Goal: Transaction & Acquisition: Purchase product/service

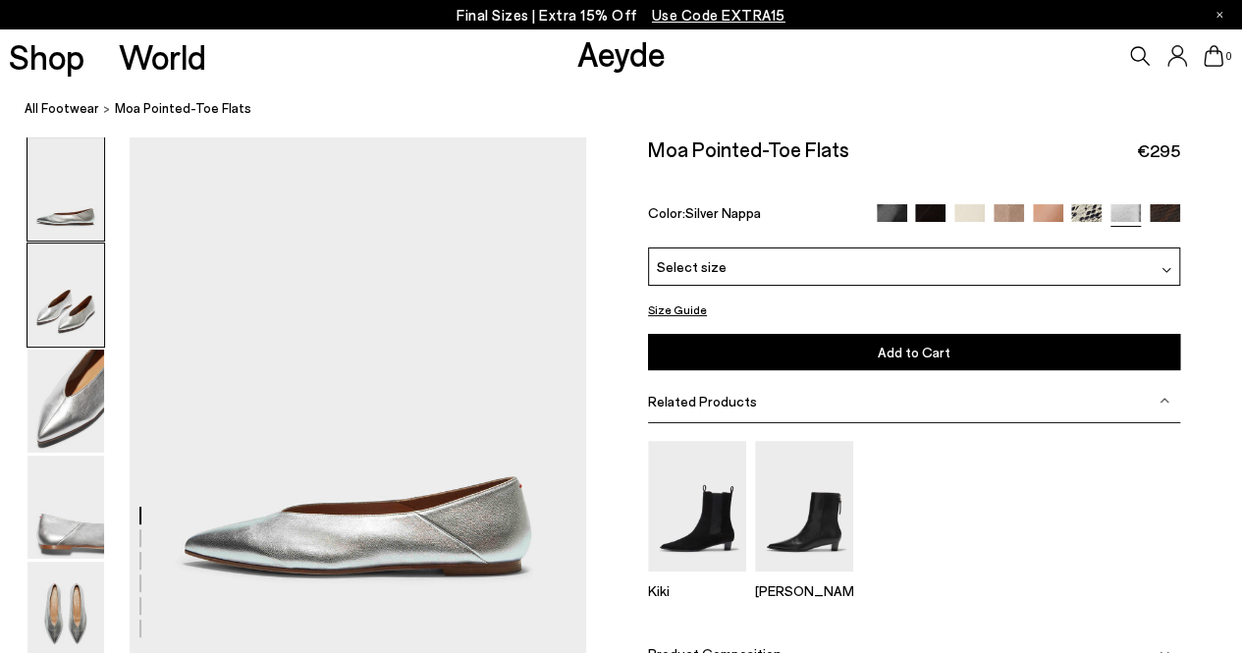
click at [69, 319] on img at bounding box center [65, 294] width 77 height 103
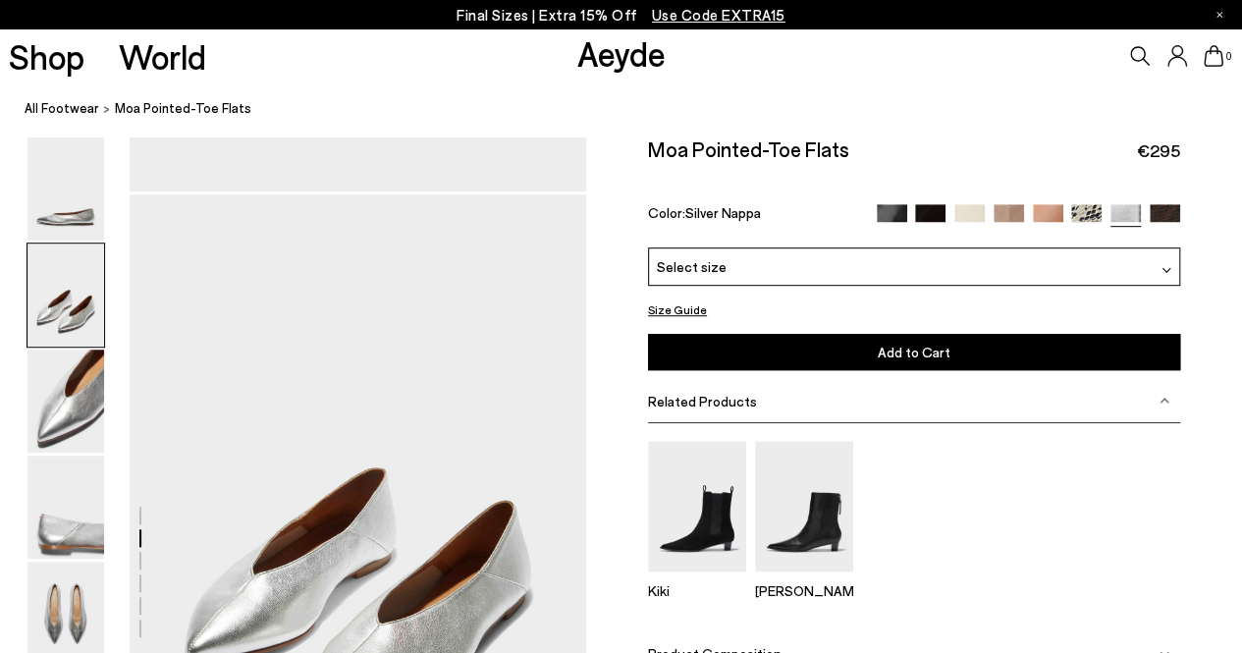
scroll to position [521, 0]
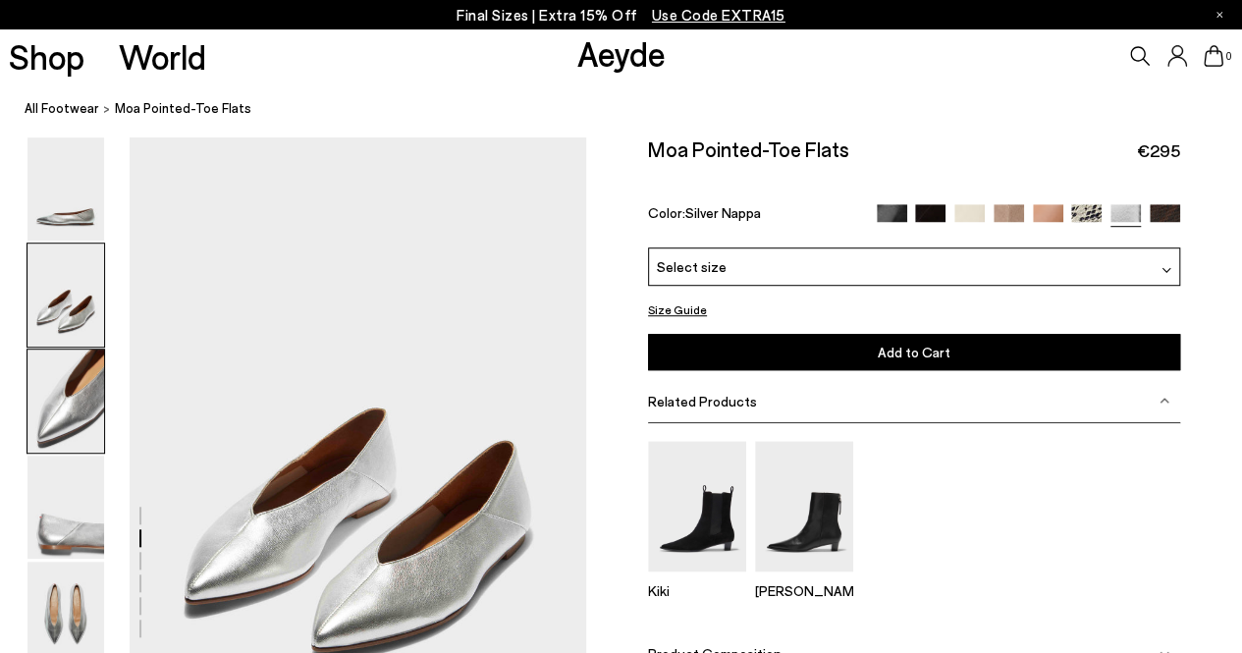
click at [63, 431] on img at bounding box center [65, 400] width 77 height 103
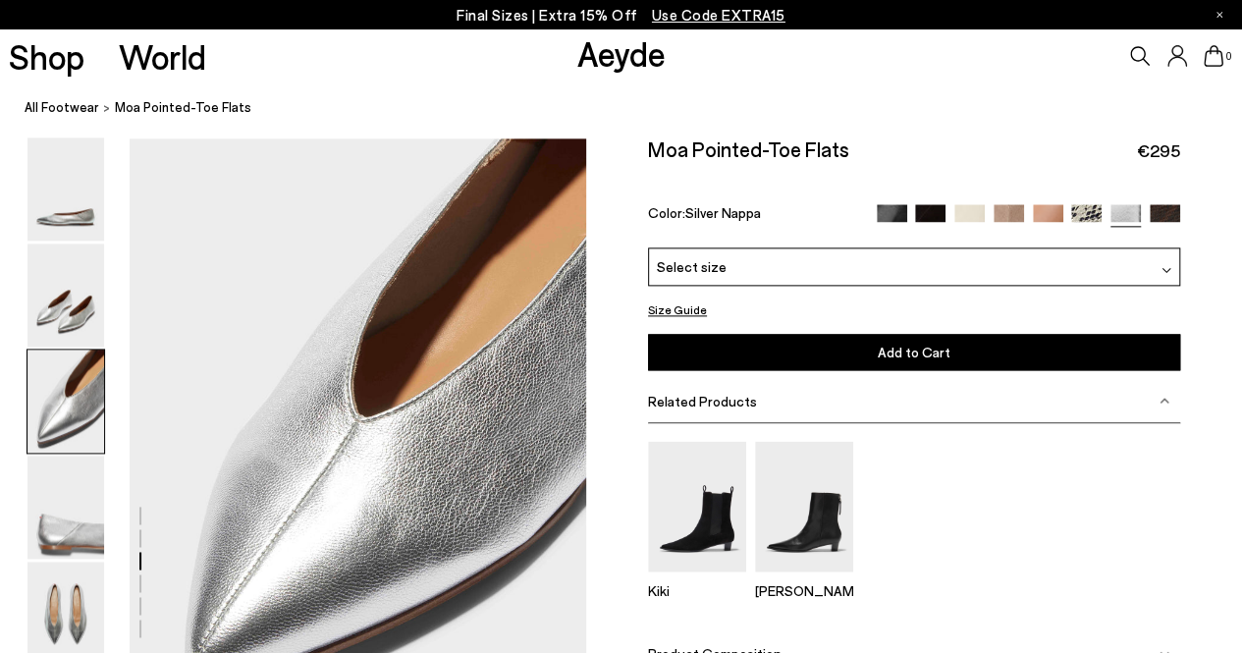
scroll to position [1133, 0]
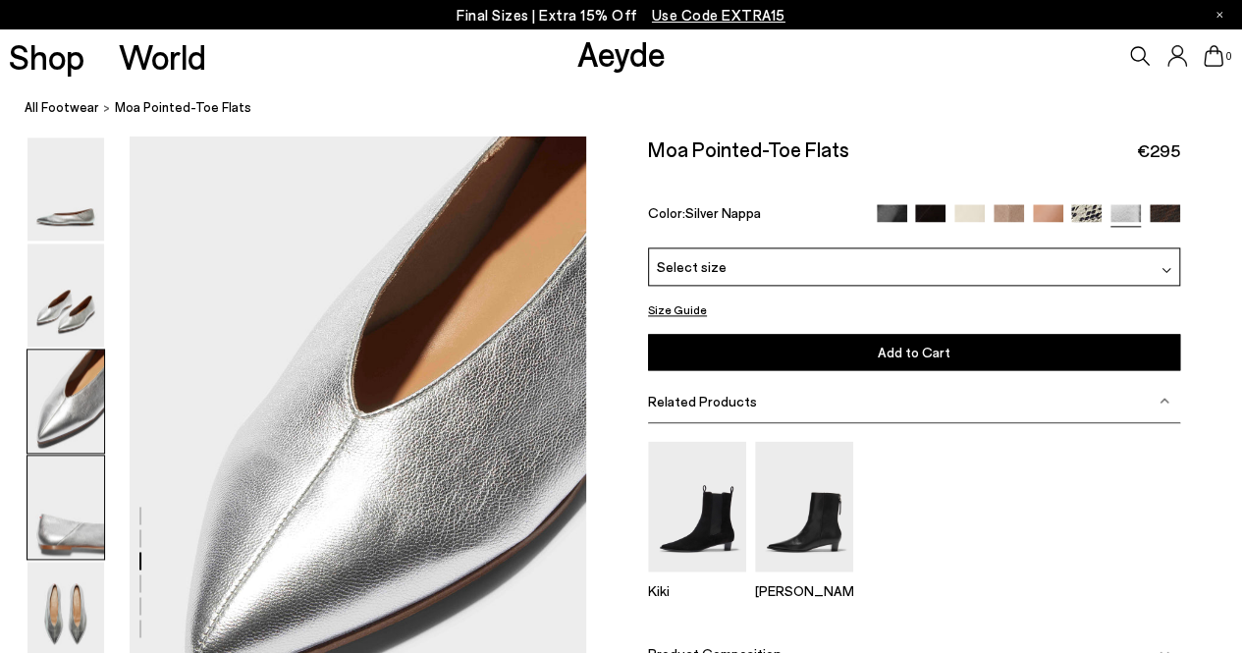
click at [60, 507] on img at bounding box center [65, 506] width 77 height 103
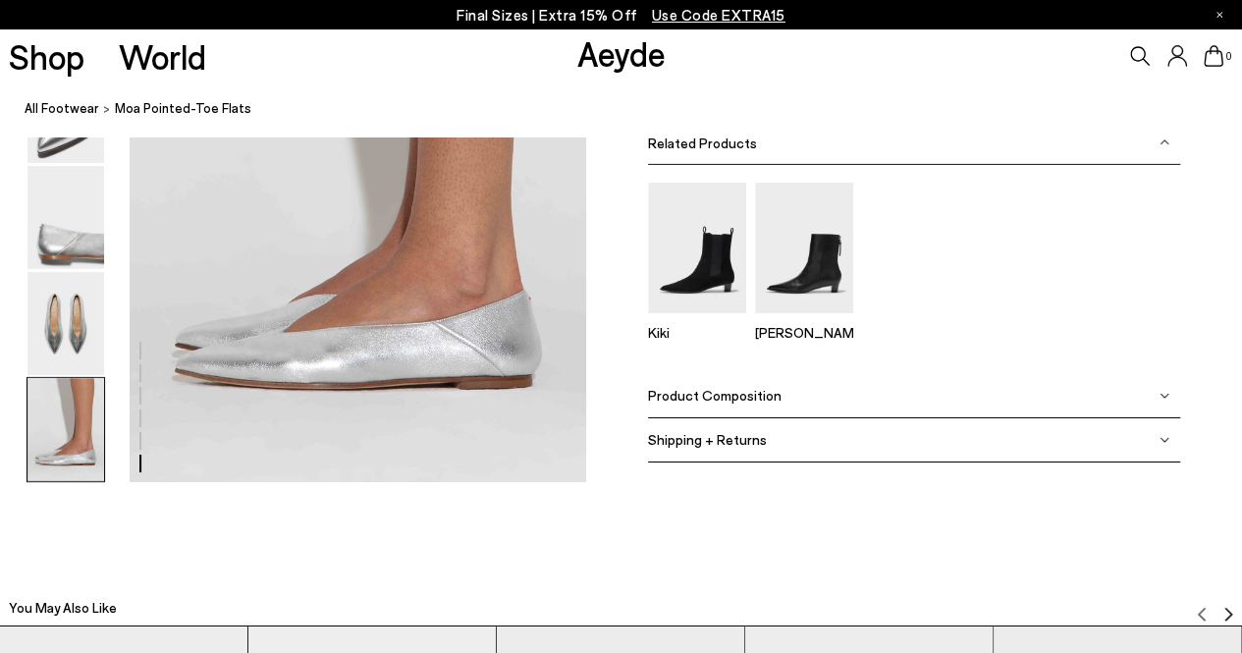
scroll to position [3225, 0]
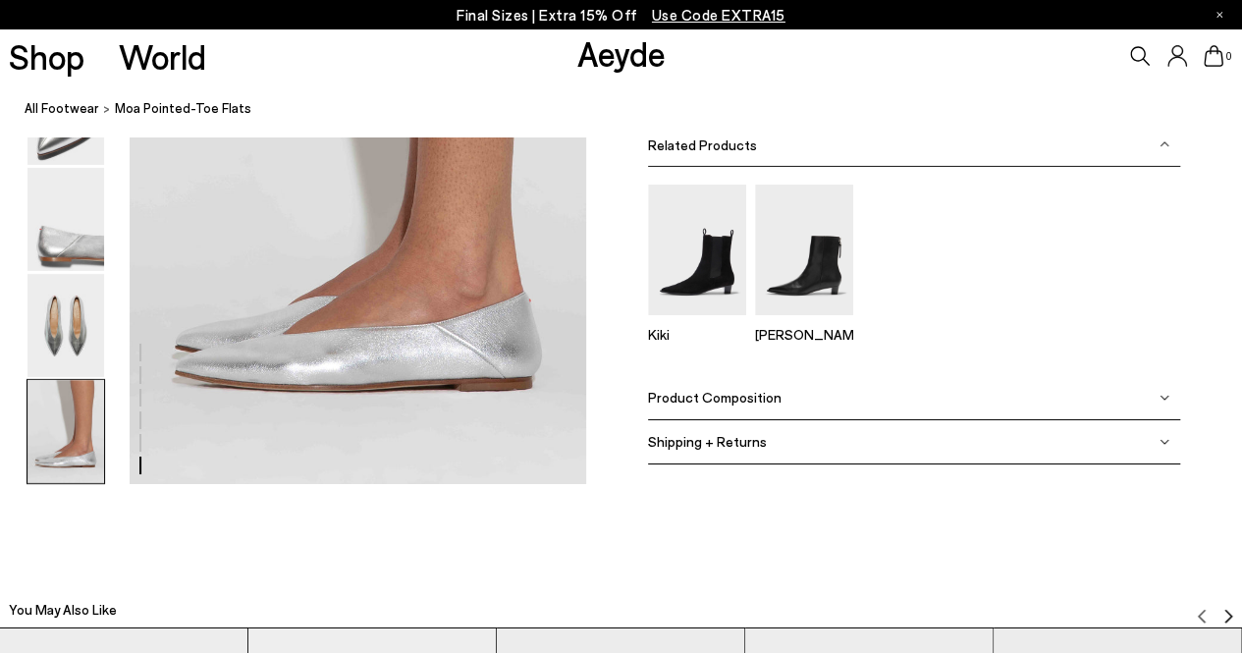
click at [872, 87] on nav "All Footwear Moa Pointed-Toe Flats" at bounding box center [633, 109] width 1217 height 54
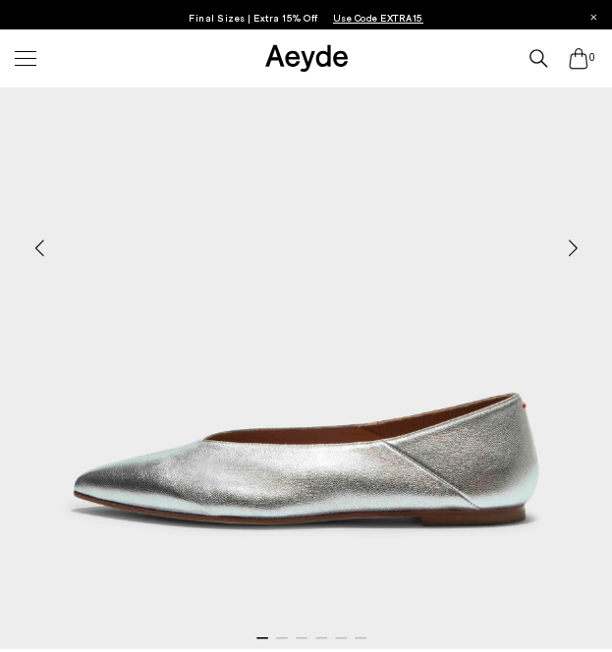
scroll to position [309, 0]
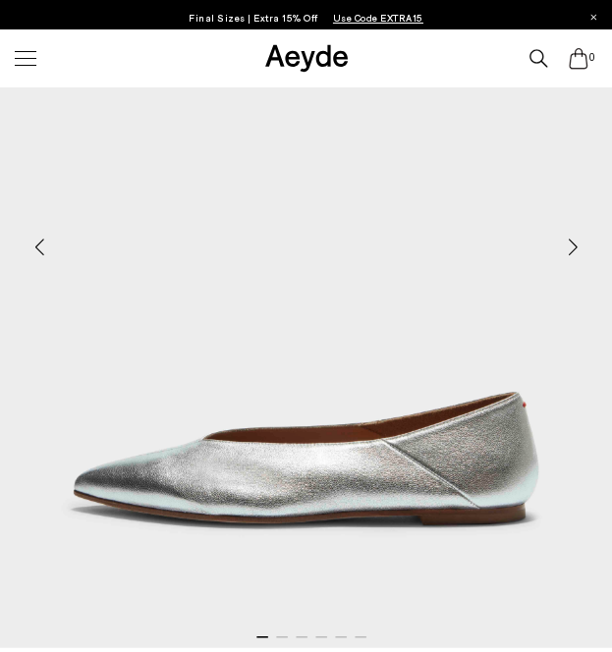
click at [39, 258] on div "Previous slide" at bounding box center [39, 247] width 59 height 59
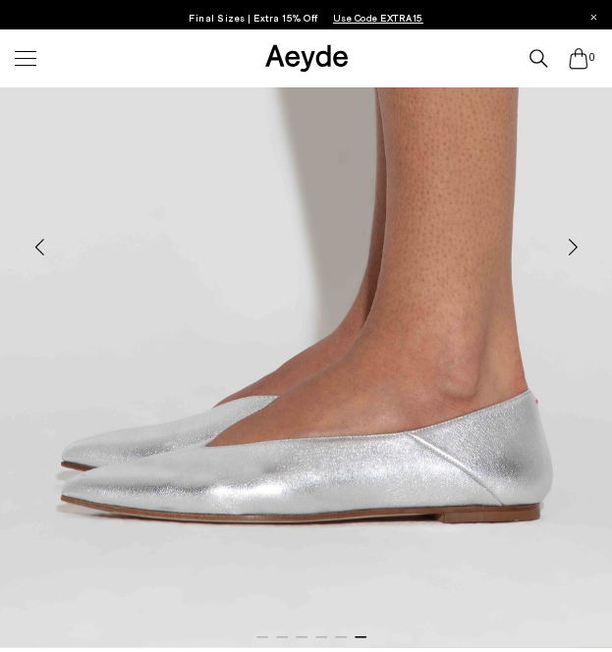
click at [39, 258] on div "Previous slide" at bounding box center [39, 247] width 59 height 59
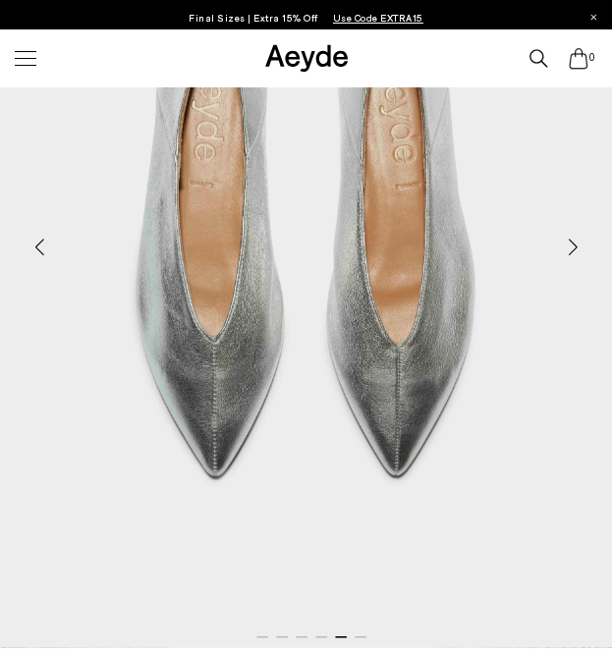
click at [35, 250] on div "Previous slide" at bounding box center [39, 247] width 59 height 59
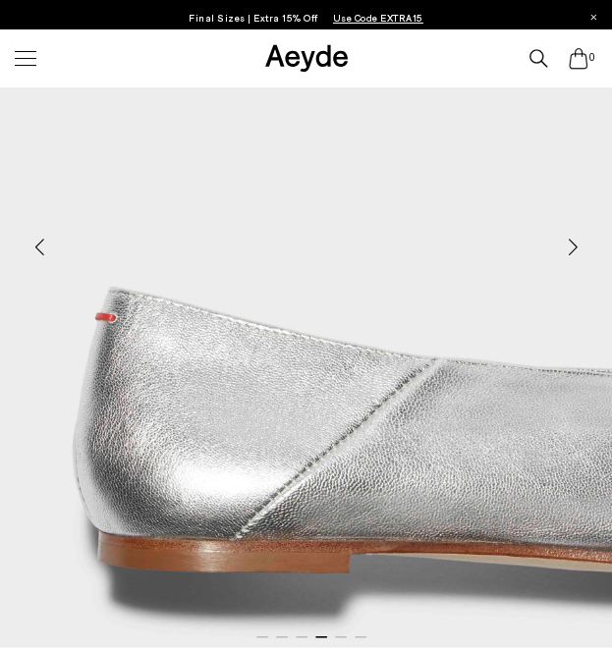
click at [35, 250] on div "Previous slide" at bounding box center [39, 247] width 59 height 59
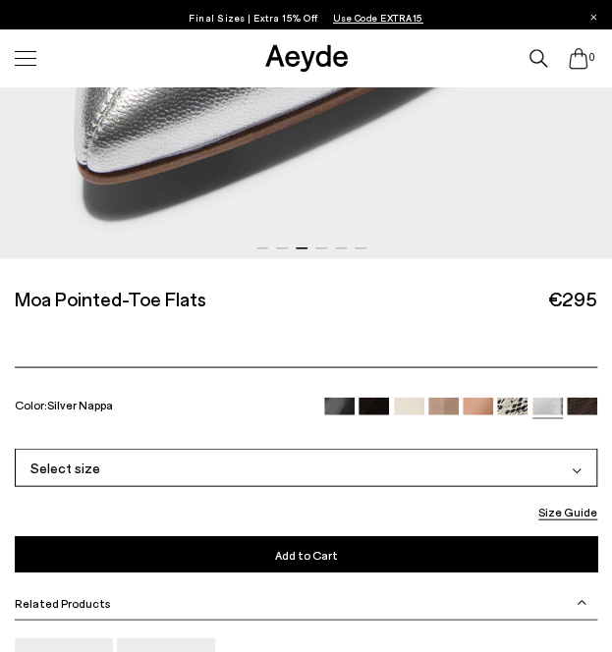
scroll to position [682, 0]
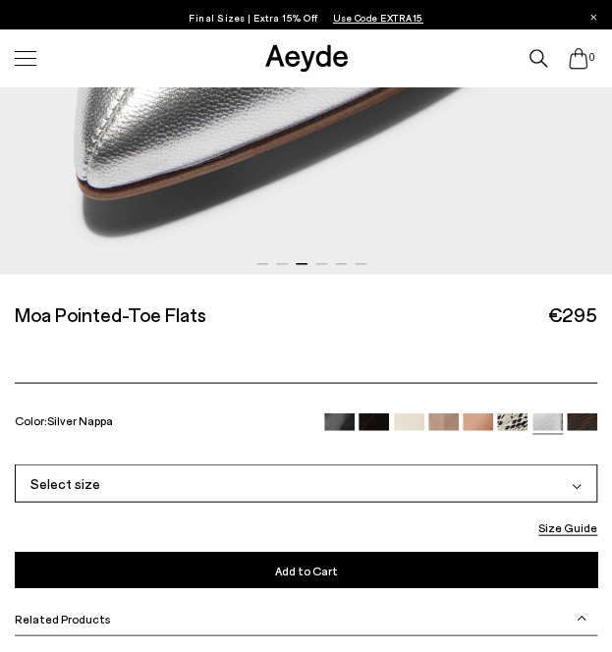
click at [481, 475] on div "Select size" at bounding box center [306, 482] width 582 height 38
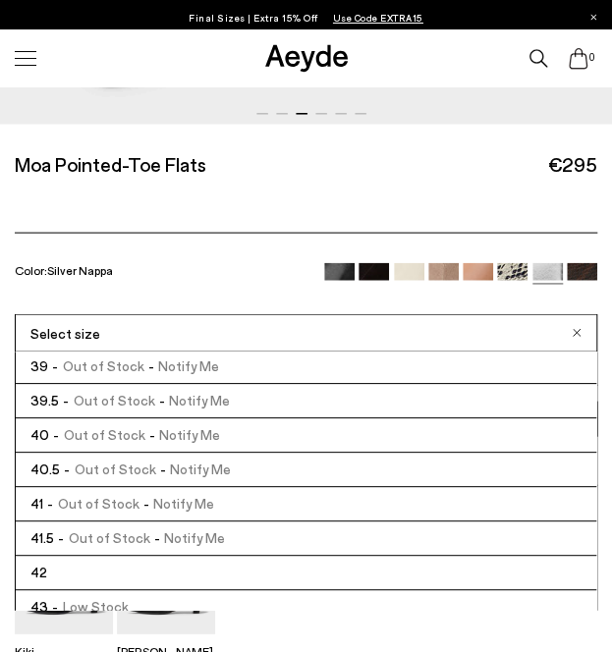
scroll to position [188, 0]
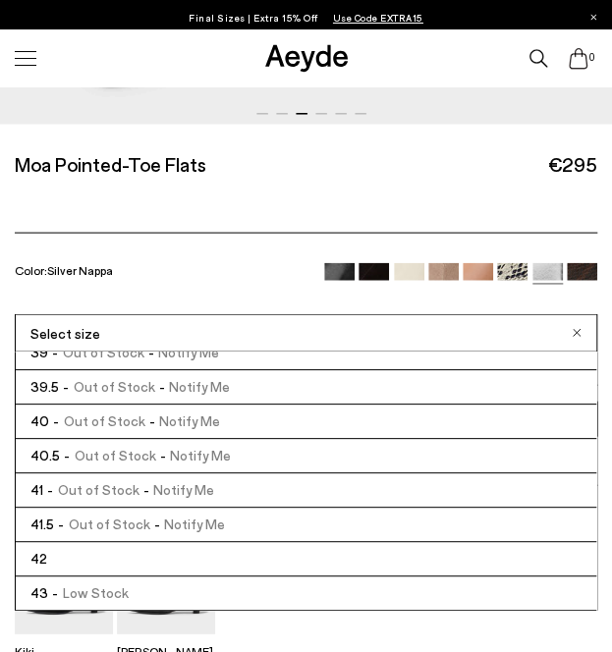
click at [413, 422] on li "40 - Out of Stock - Notify Me" at bounding box center [306, 420] width 580 height 34
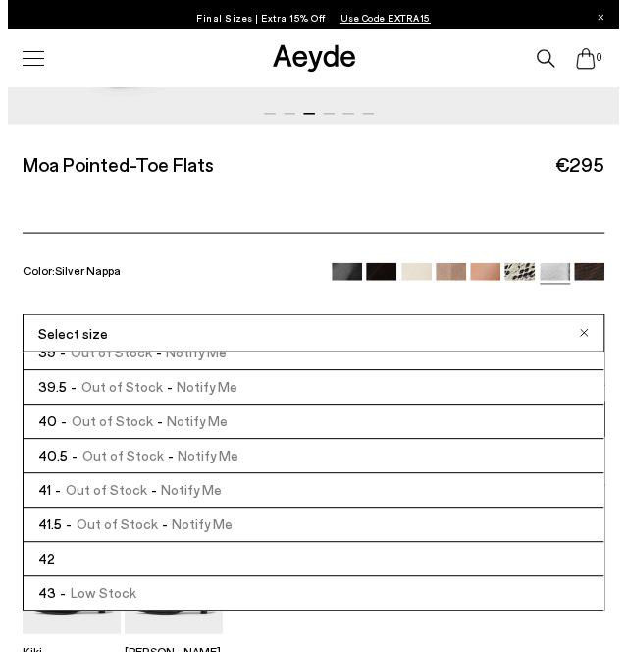
scroll to position [852, 0]
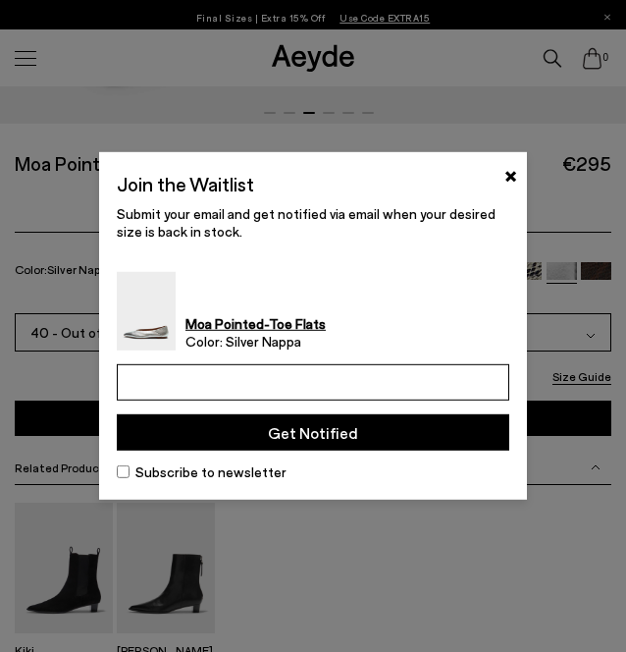
click at [341, 386] on input "email" at bounding box center [313, 382] width 393 height 36
type input "**********"
click at [322, 442] on button "Get Notified" at bounding box center [313, 432] width 393 height 36
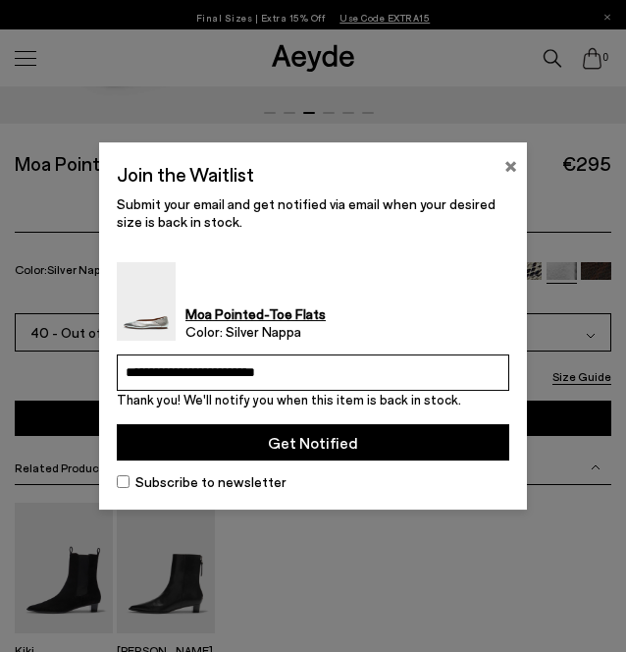
click at [508, 162] on button "×" at bounding box center [511, 164] width 13 height 24
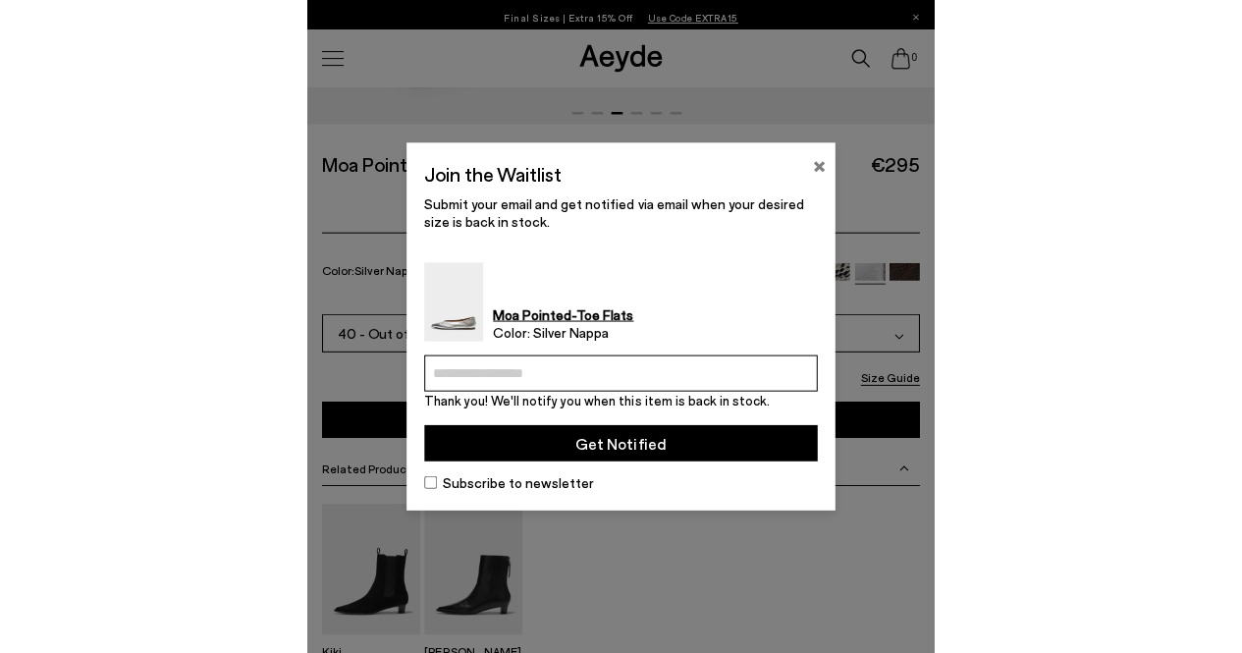
scroll to position [832, 0]
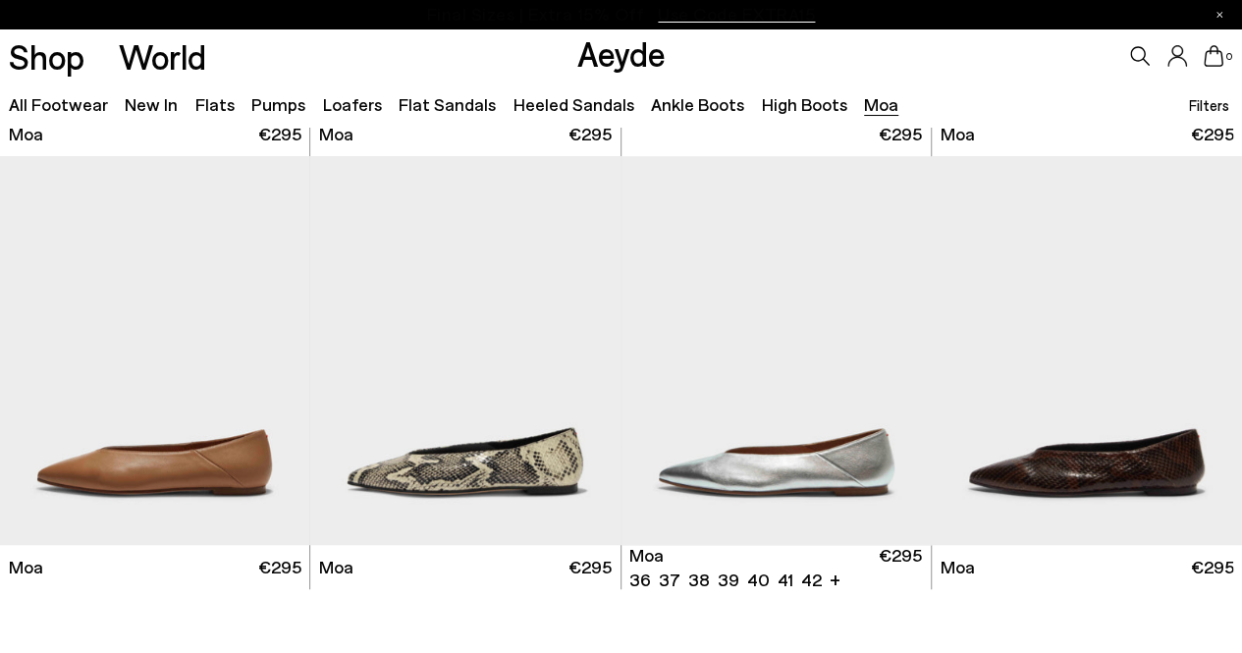
scroll to position [405, 0]
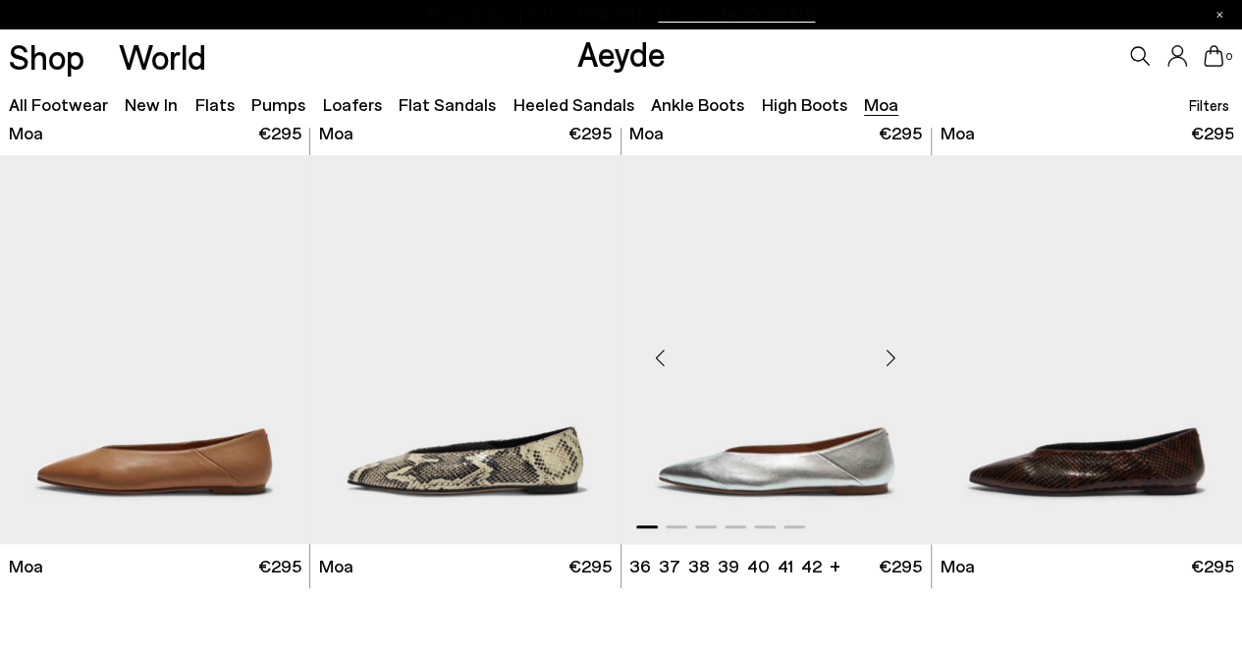
click at [763, 564] on ul "36 37 37.5 38 38.5 39 +" at bounding box center [722, 566] width 187 height 25
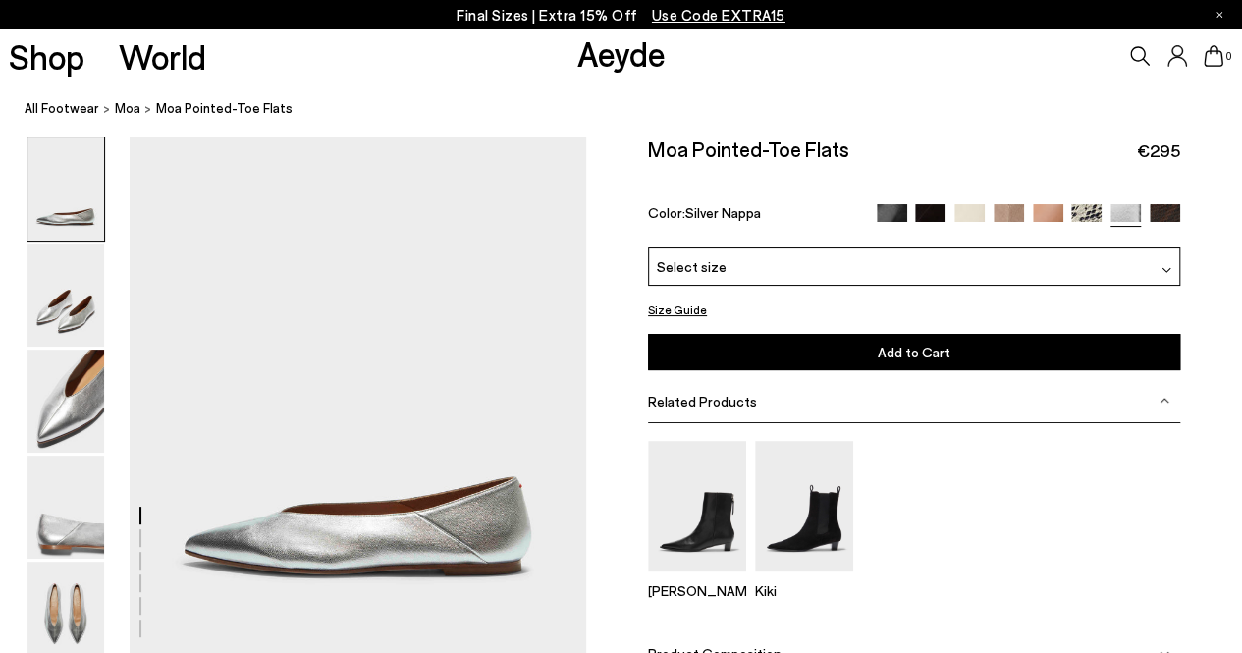
click at [832, 263] on div "Select size" at bounding box center [914, 266] width 532 height 38
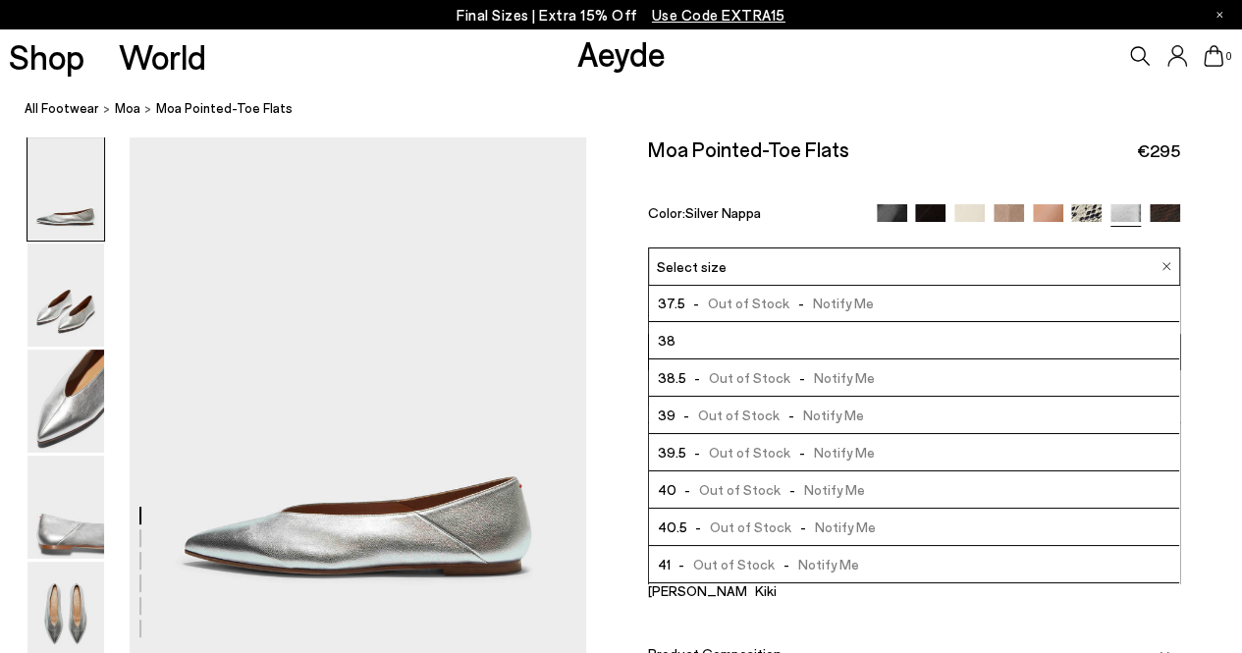
scroll to position [77, 0]
click at [783, 499] on li "40 - Out of Stock - Notify Me" at bounding box center [914, 488] width 530 height 37
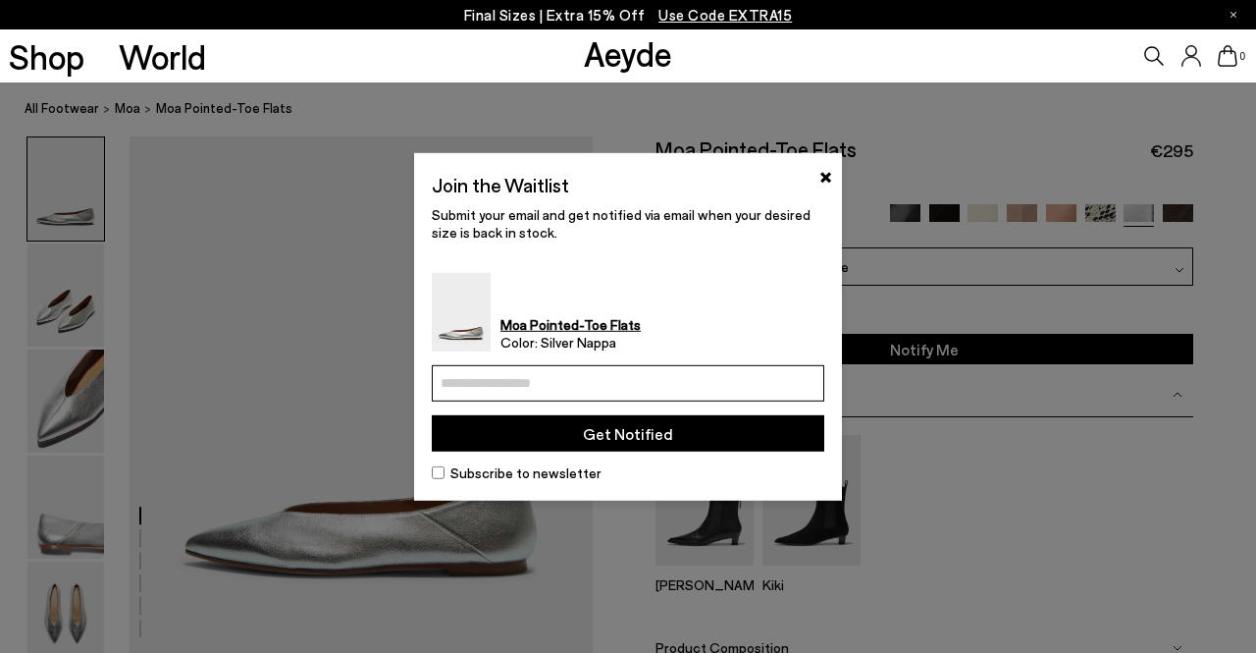
click at [832, 174] on div "Join the Waitlist × Submit your email and get notified via email when your desi…" at bounding box center [628, 326] width 428 height 348
click at [822, 174] on button "×" at bounding box center [826, 174] width 13 height 24
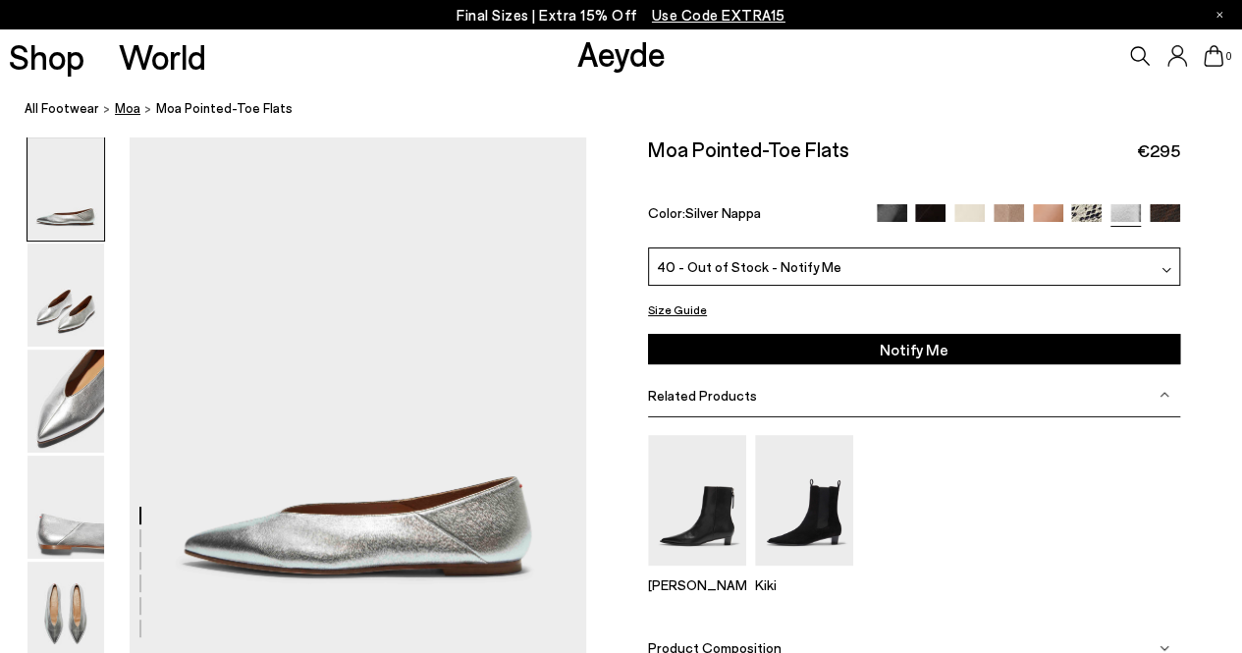
click at [127, 116] on link "Moa" at bounding box center [128, 108] width 26 height 21
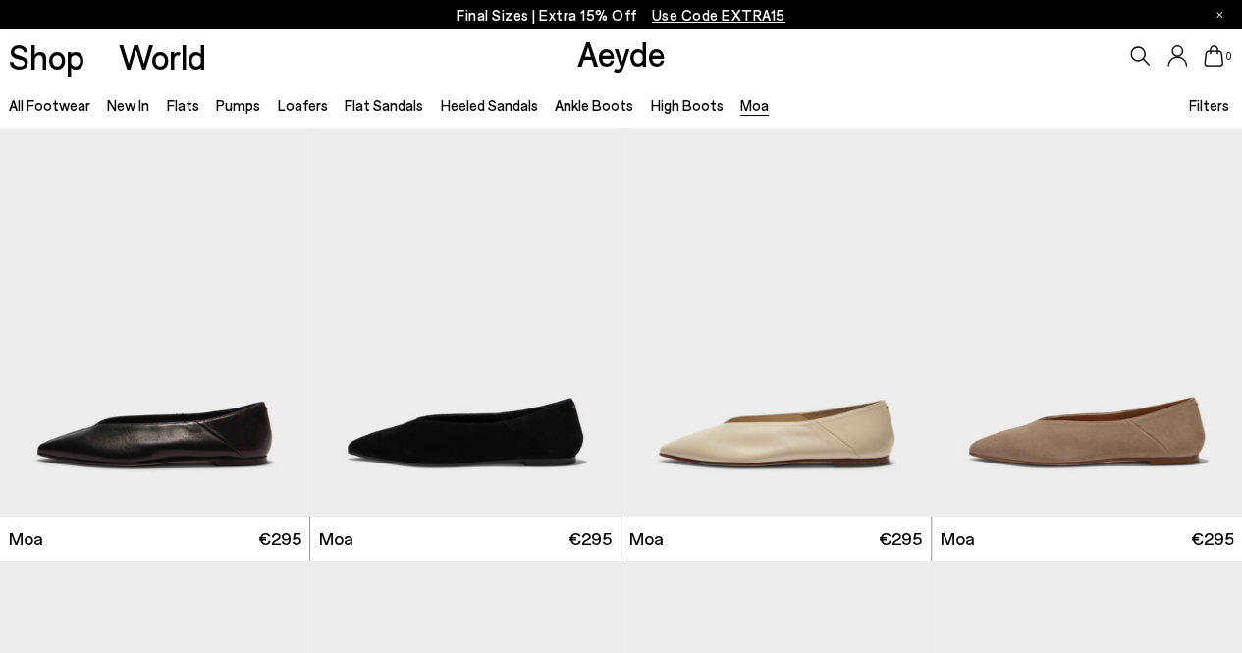
click at [1212, 99] on span "Filters" at bounding box center [1209, 105] width 40 height 18
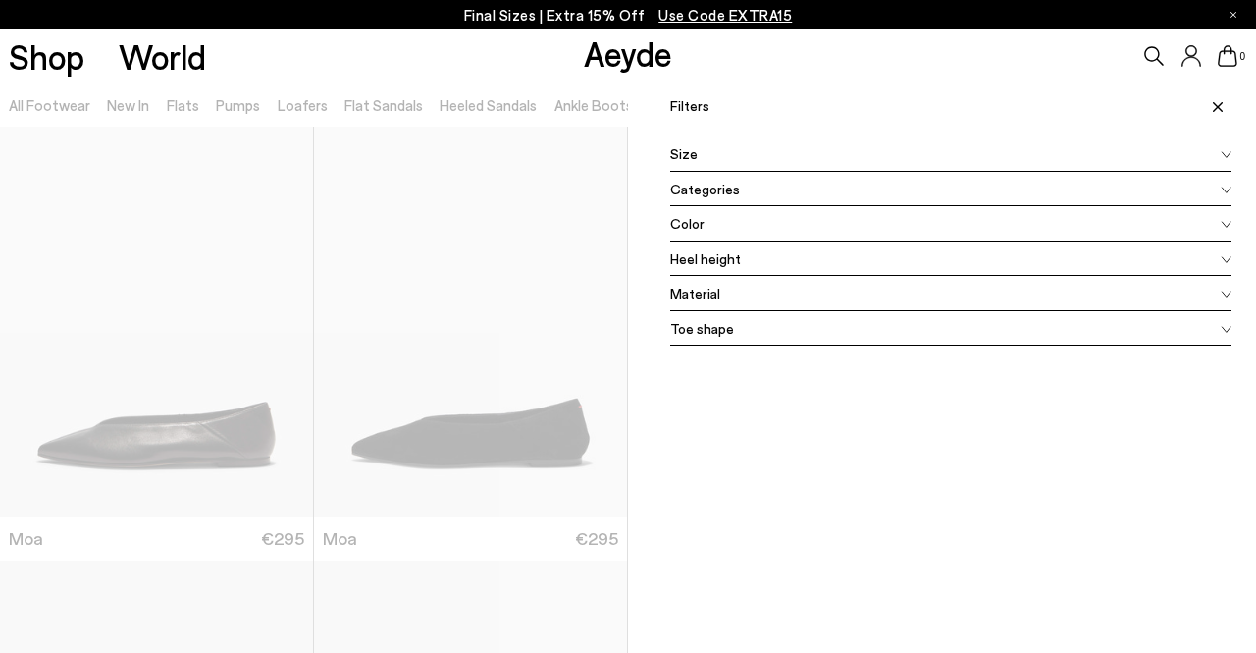
click at [856, 152] on div "Size" at bounding box center [950, 153] width 561 height 35
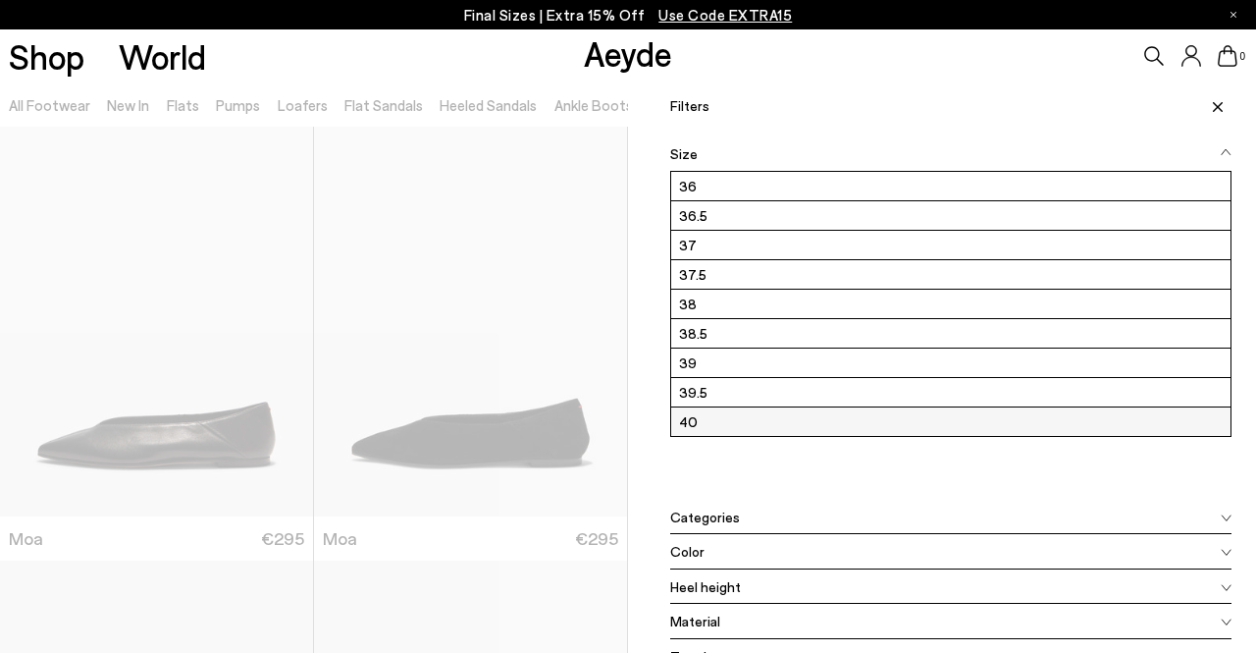
click at [777, 410] on label "40" at bounding box center [951, 421] width 560 height 28
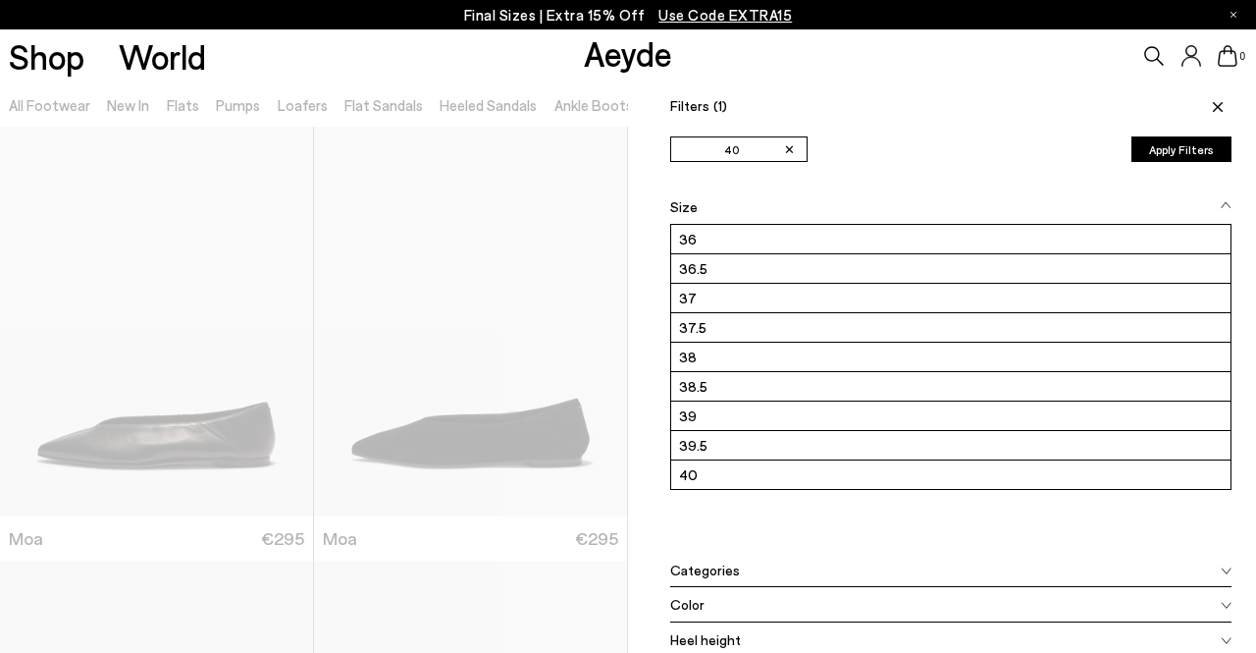
click at [1162, 150] on button "Apply Filters" at bounding box center [1182, 149] width 100 height 26
